Goal: Browse casually

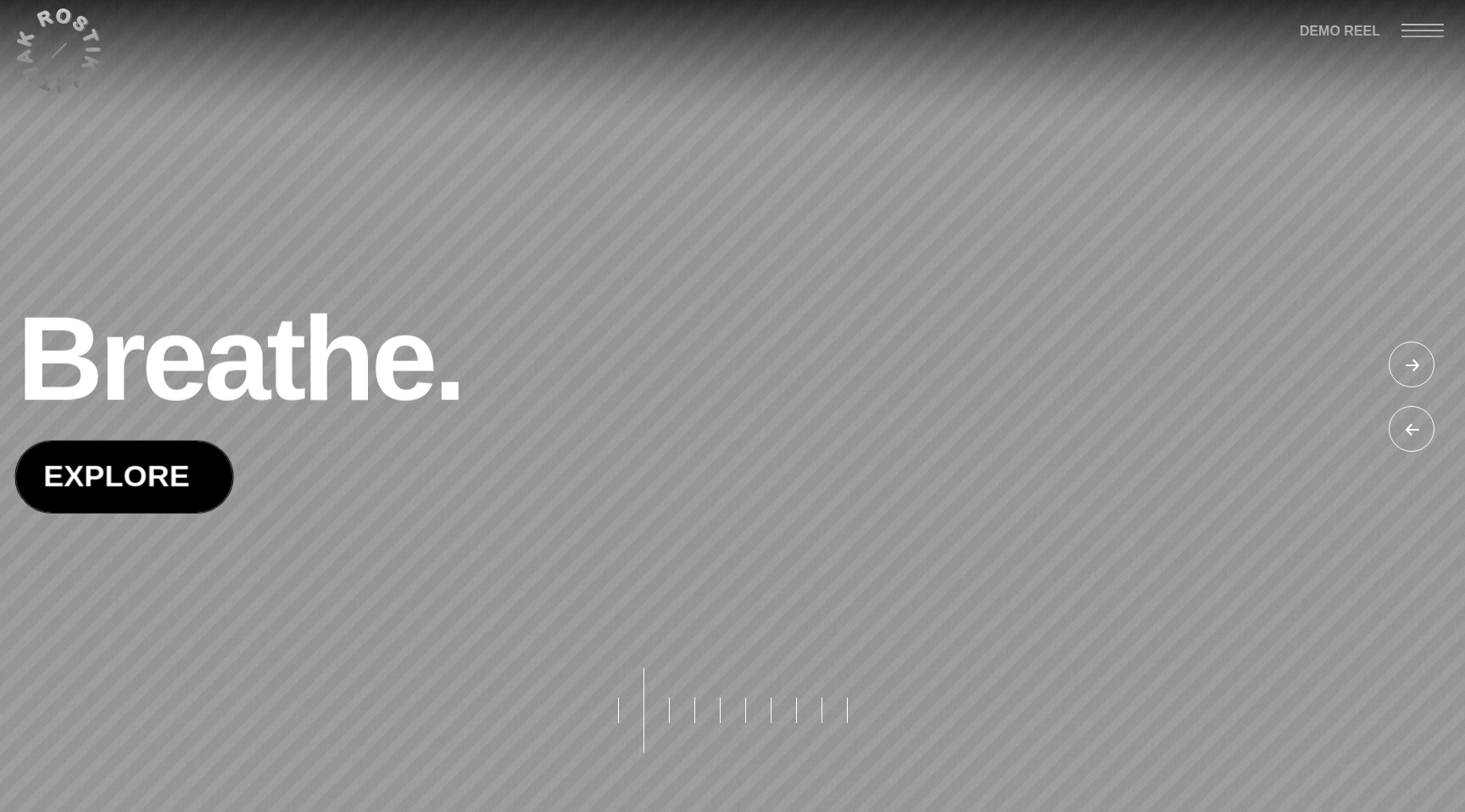
click at [173, 475] on span at bounding box center [124, 476] width 217 height 70
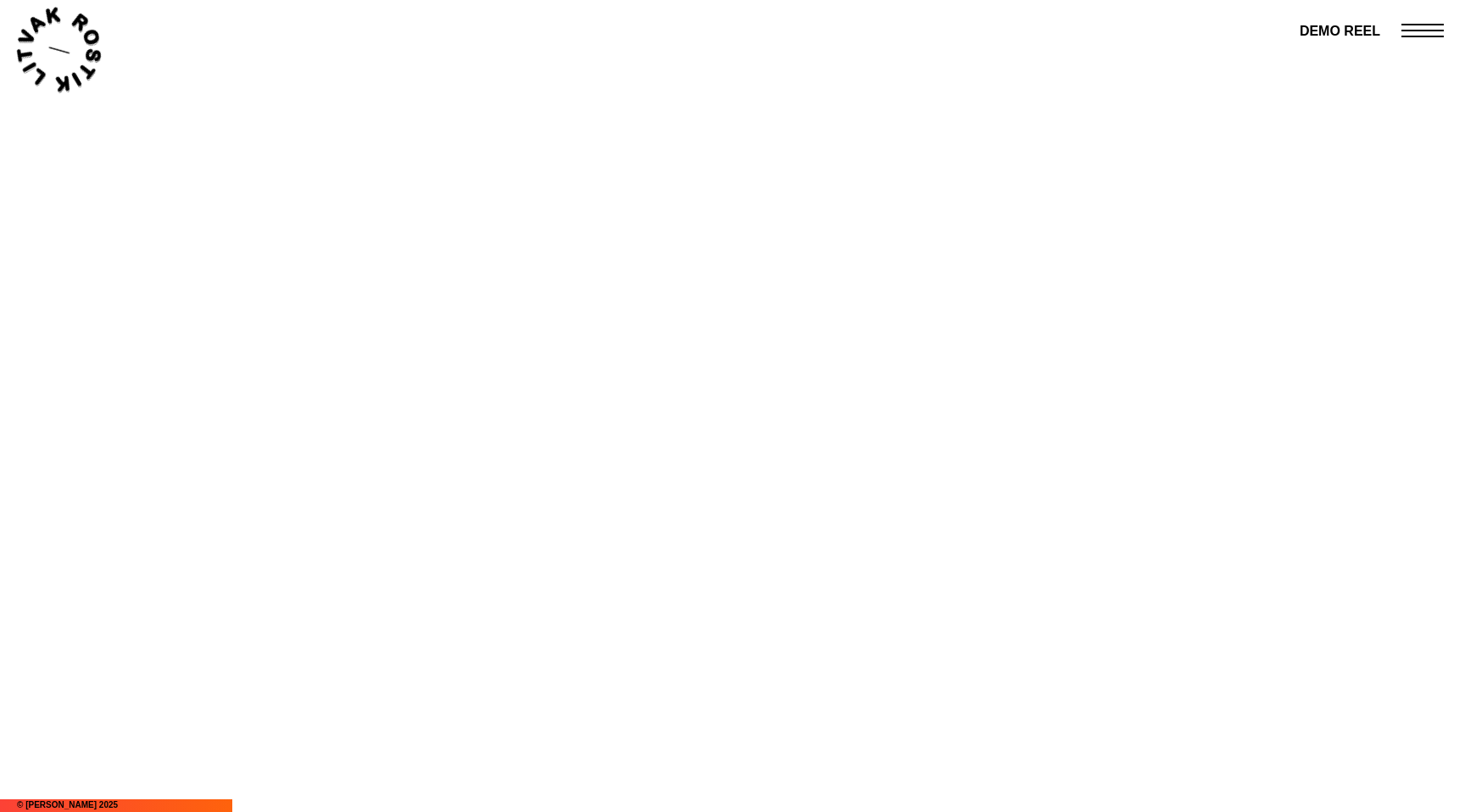
scroll to position [929, 0]
click at [743, 557] on div at bounding box center [732, 411] width 799 height 449
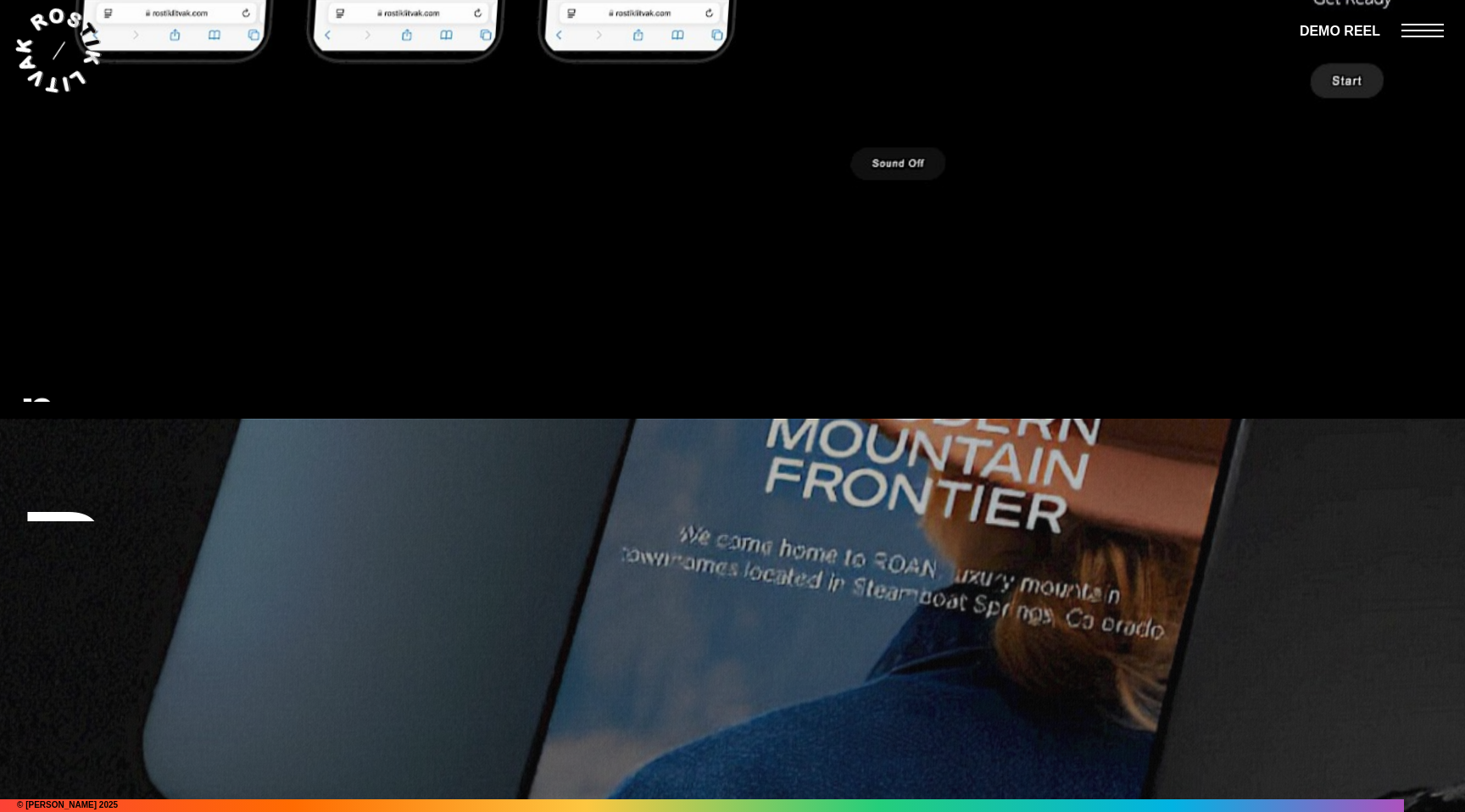
scroll to position [5604, 0]
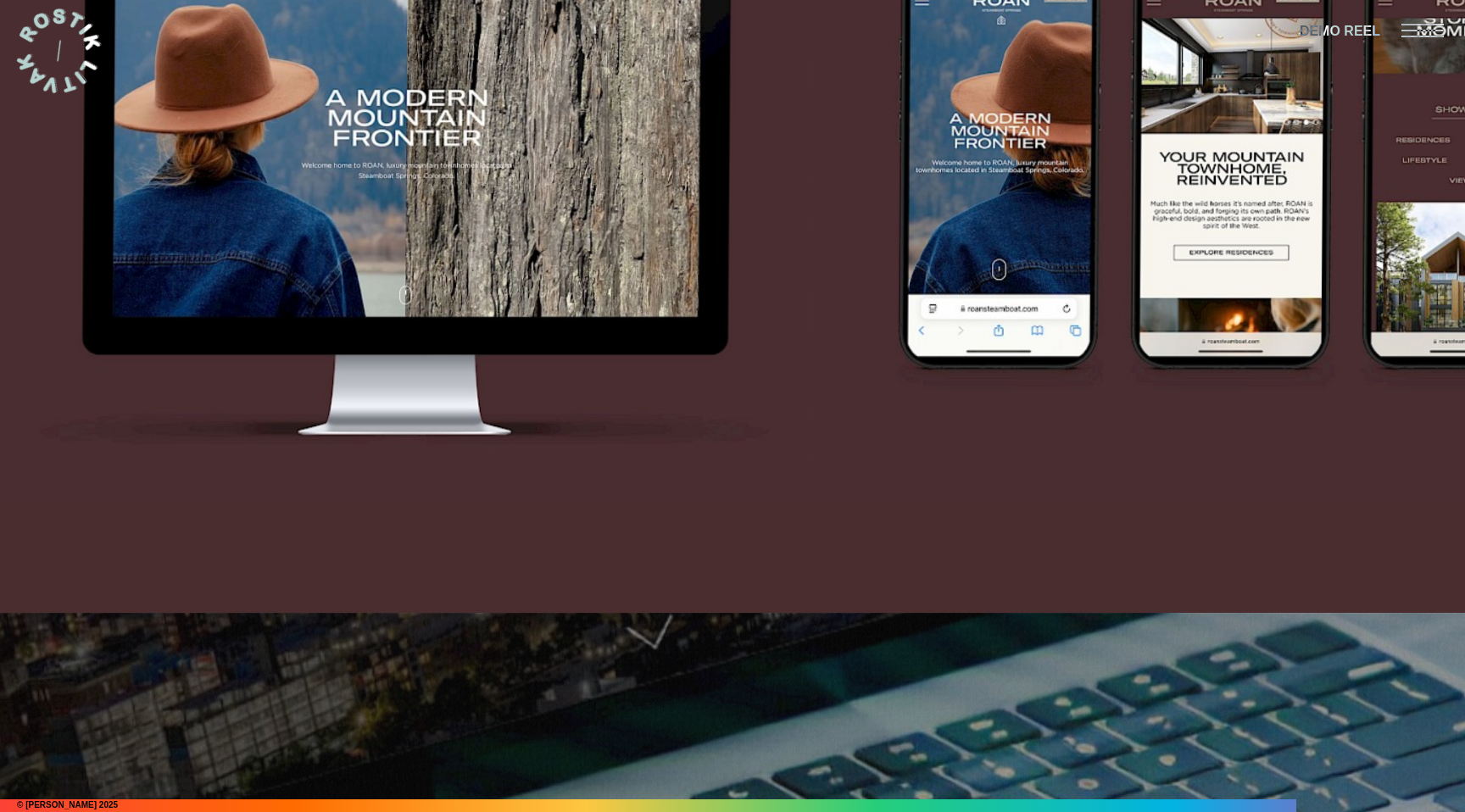
scroll to position [5604, 0]
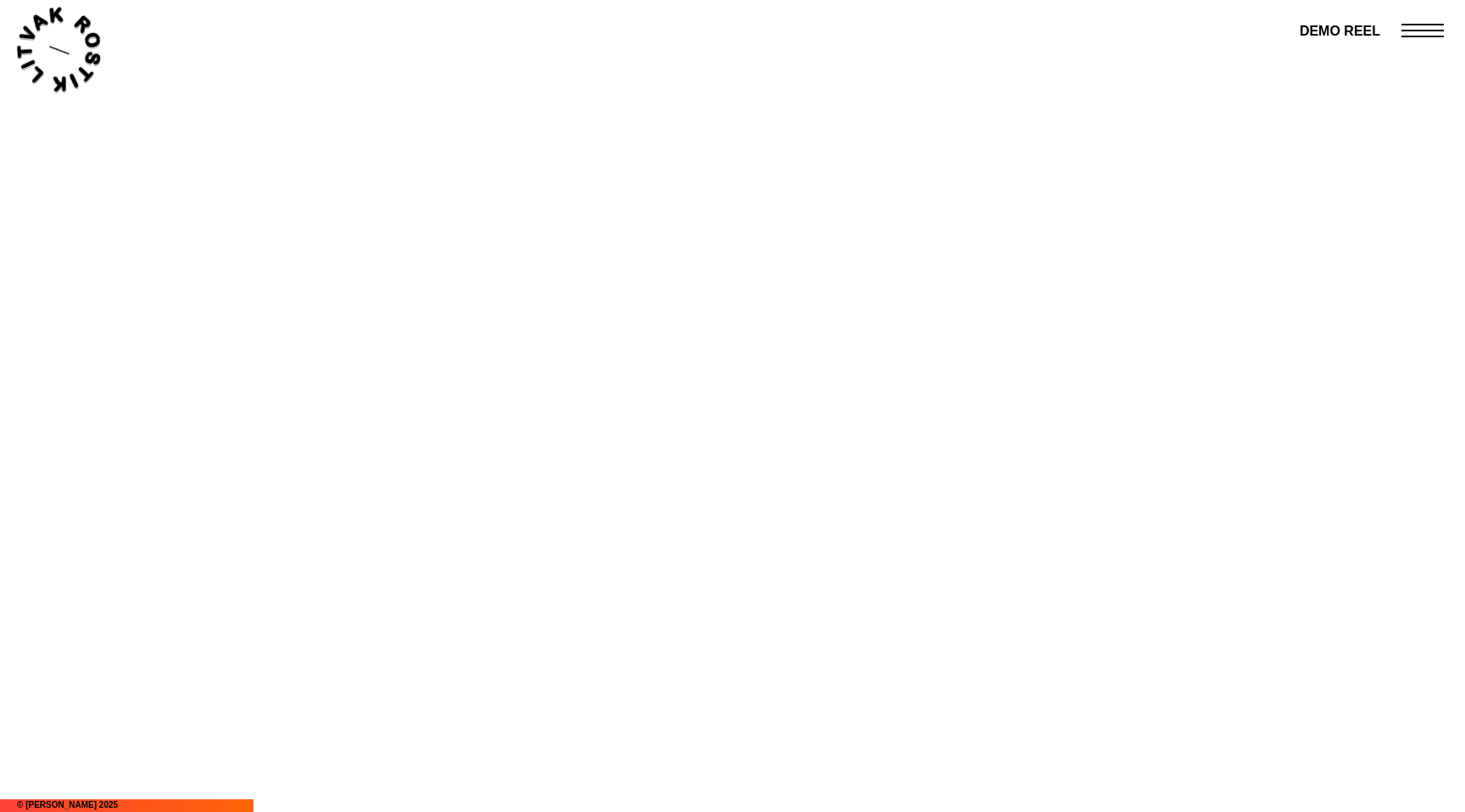
scroll to position [1347, 0]
